Goal: Information Seeking & Learning: Learn about a topic

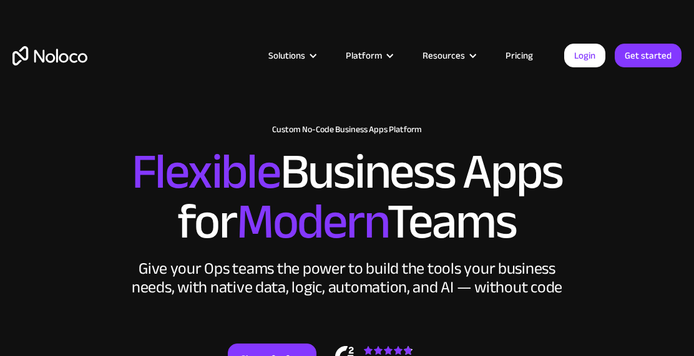
click at [527, 52] on link "Pricing" at bounding box center [519, 55] width 59 height 16
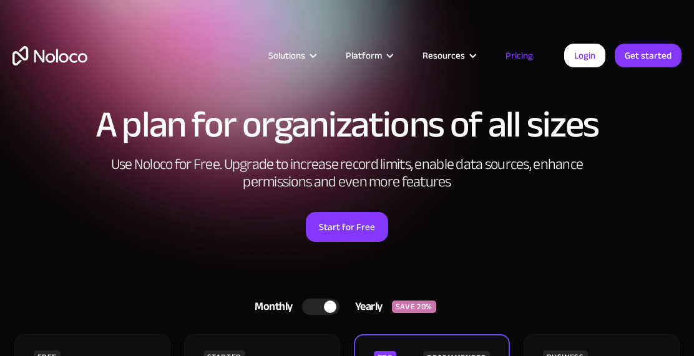
click at [572, 177] on h2 "Use Noloco for Free. Upgrade to increase record limits, enable data sources, en…" at bounding box center [346, 173] width 499 height 35
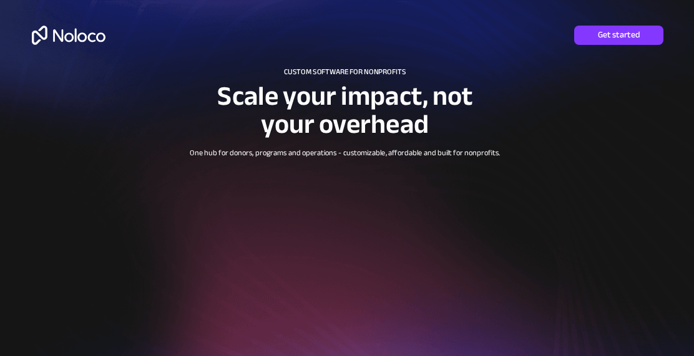
click at [78, 37] on img at bounding box center [69, 35] width 74 height 19
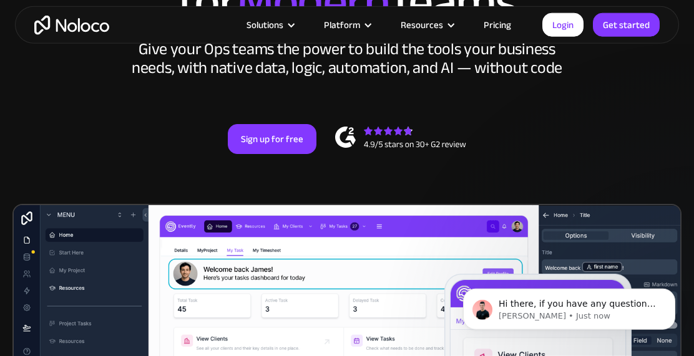
scroll to position [218, 0]
